Goal: Communication & Community: Ask a question

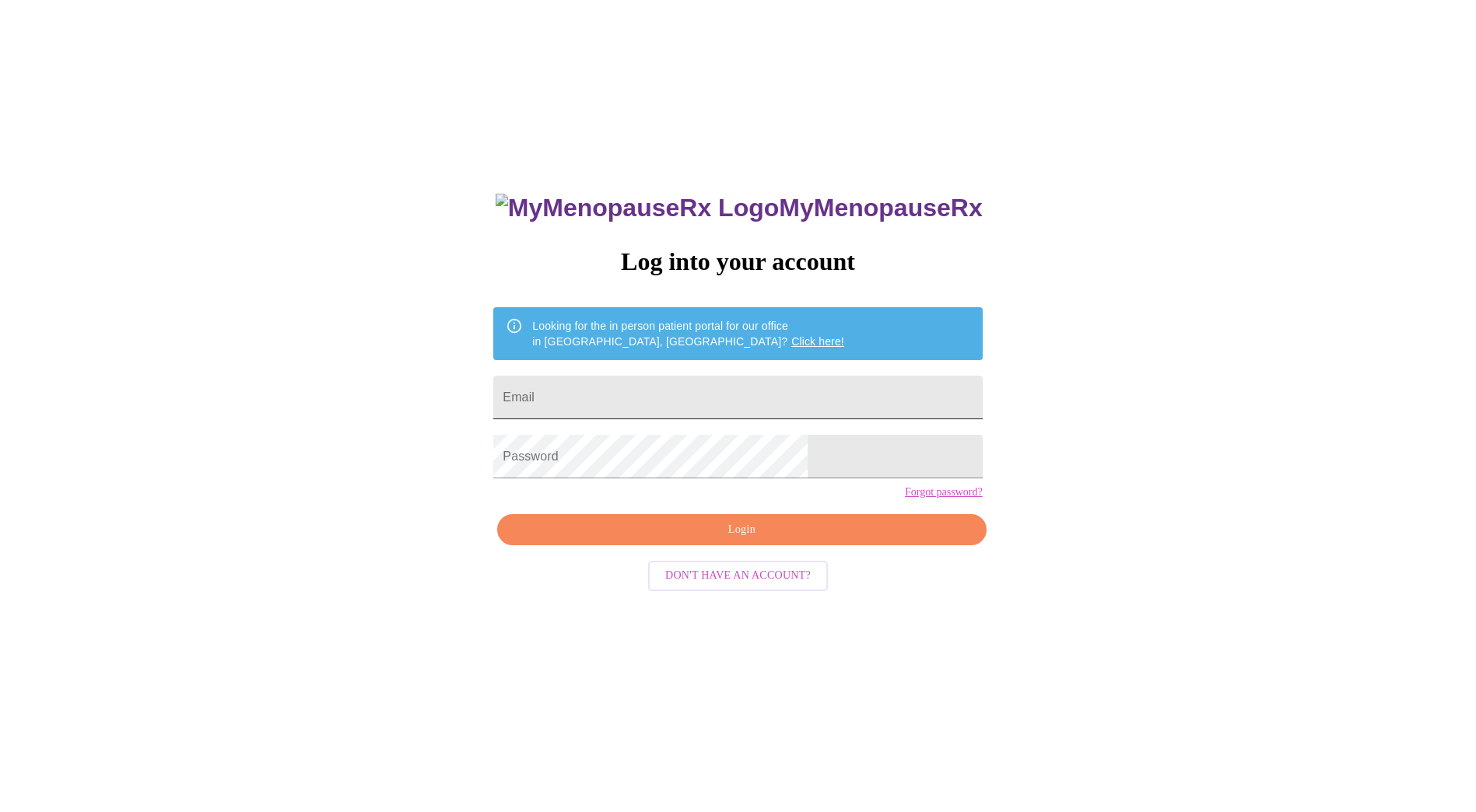
click at [662, 382] on input "Email" at bounding box center [737, 397] width 489 height 44
type input "[PERSON_NAME][EMAIL_ADDRESS][PERSON_NAME][PERSON_NAME][DOMAIN_NAME]"
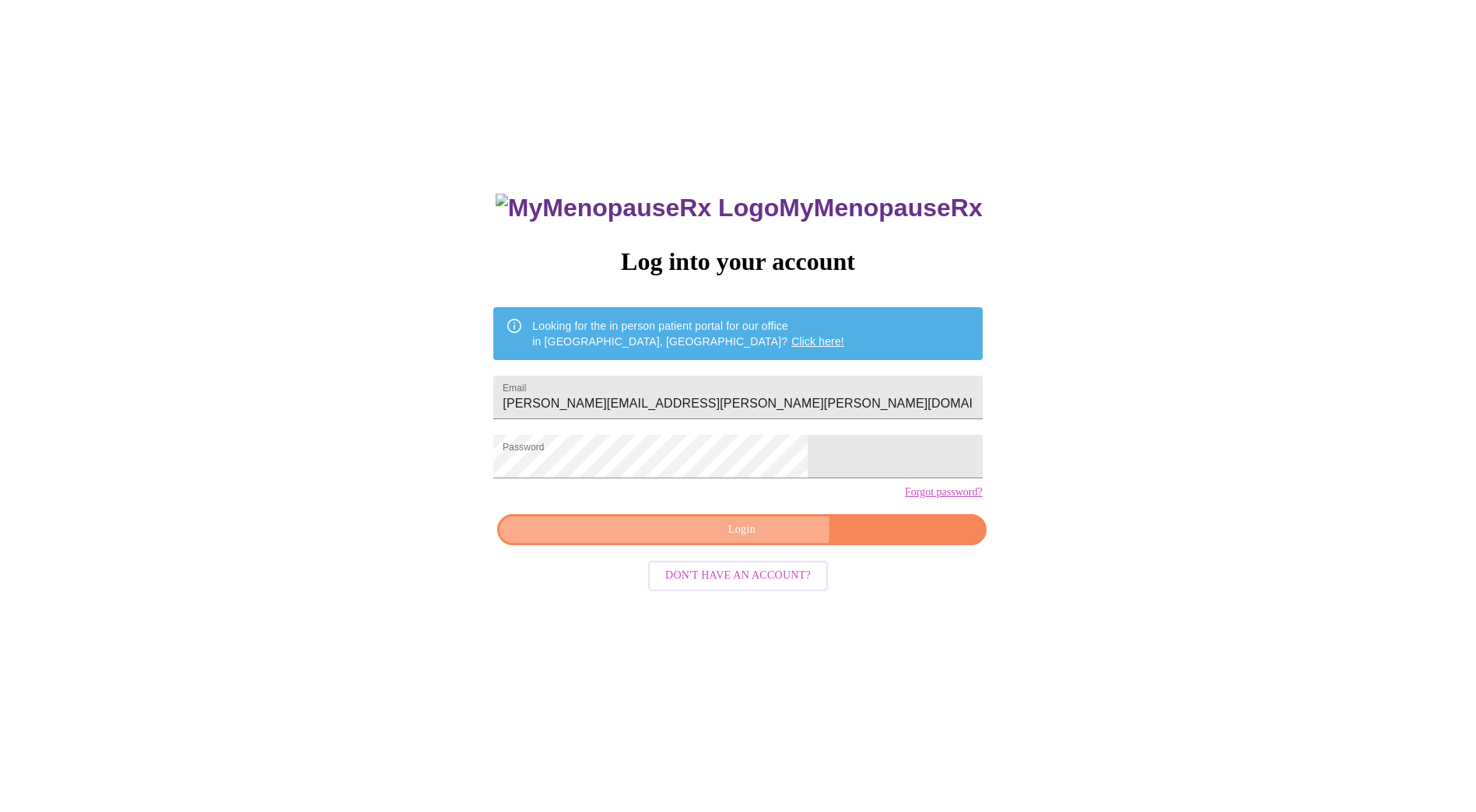
click at [751, 540] on span "Login" at bounding box center [741, 530] width 453 height 19
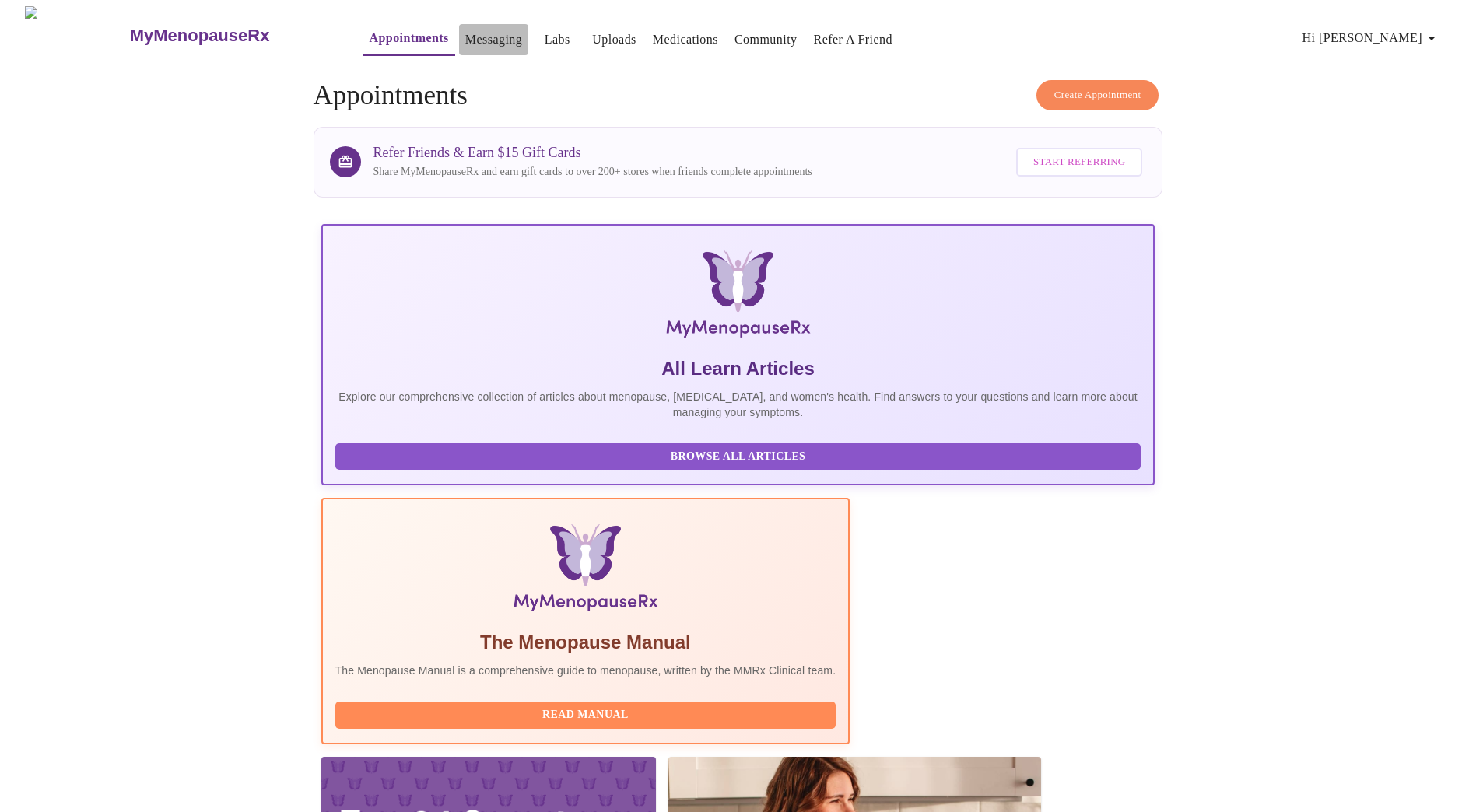
click at [465, 29] on link "Messaging" at bounding box center [493, 40] width 57 height 22
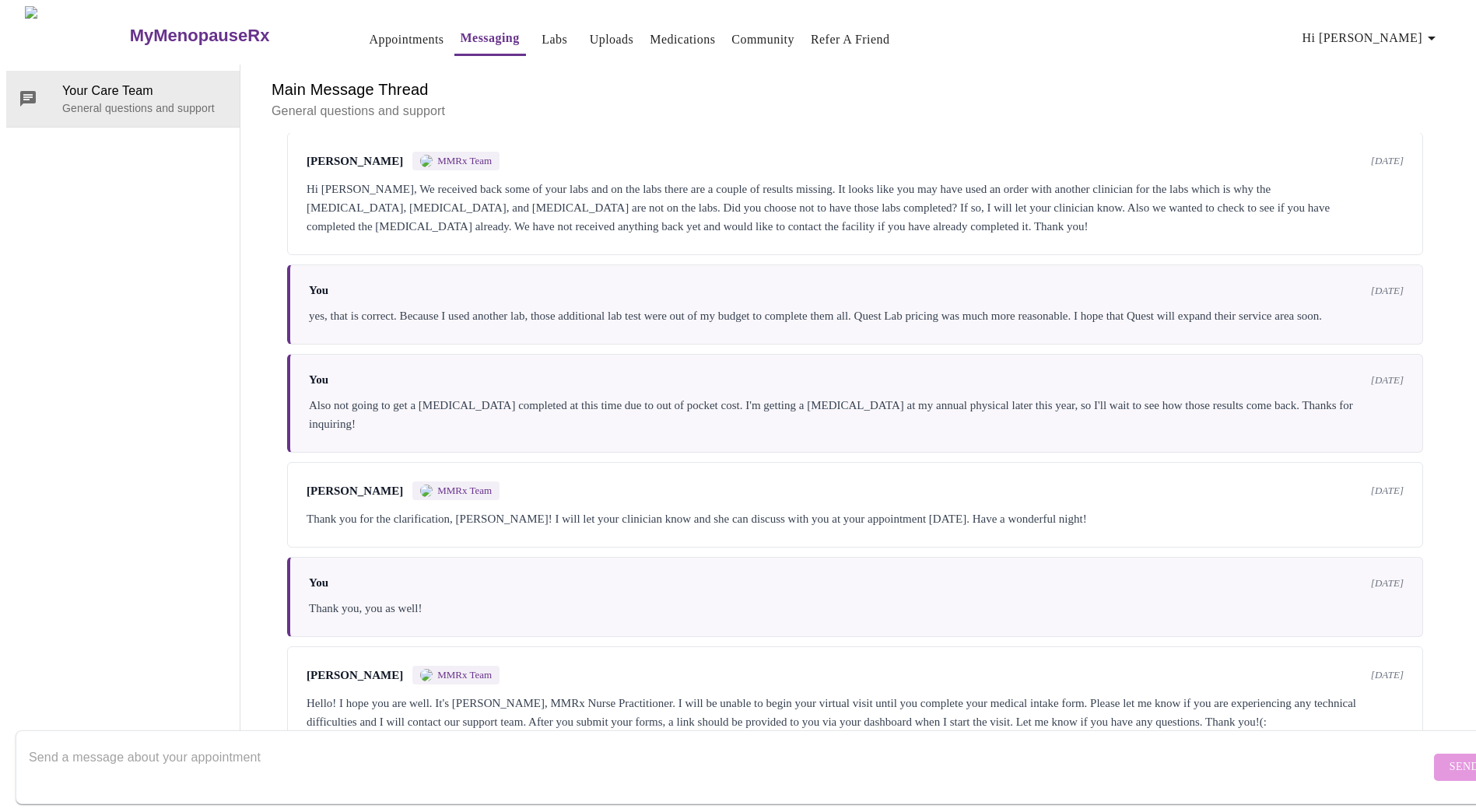
scroll to position [568, 0]
click at [171, 737] on div at bounding box center [729, 767] width 1401 height 60
type textarea "Hello, do you offer Tirzepatide in oral (liquid) form or tablets? I'm intereste…"
click at [1434, 754] on button "Send" at bounding box center [1464, 767] width 61 height 27
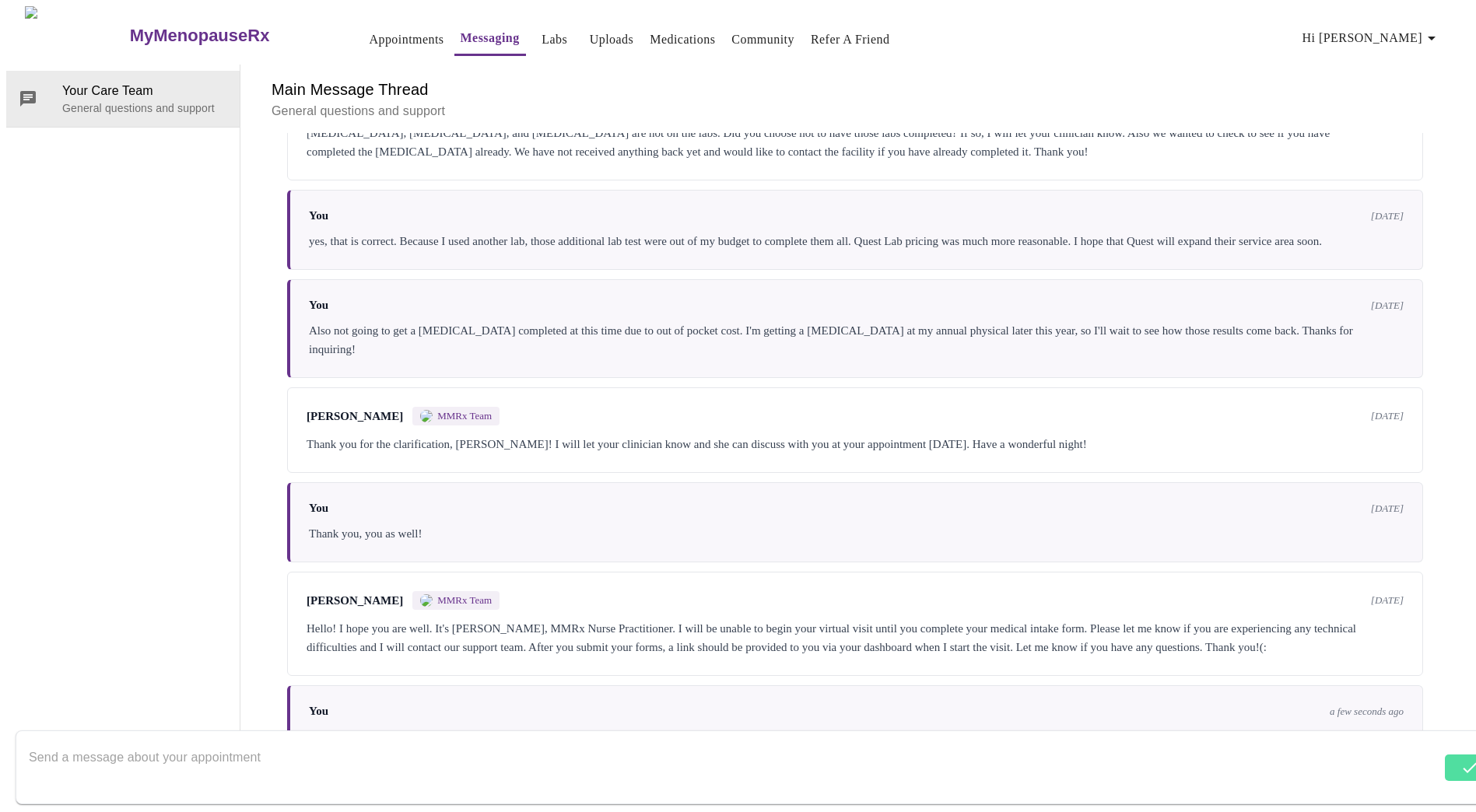
scroll to position [662, 0]
